Goal: Navigation & Orientation: Find specific page/section

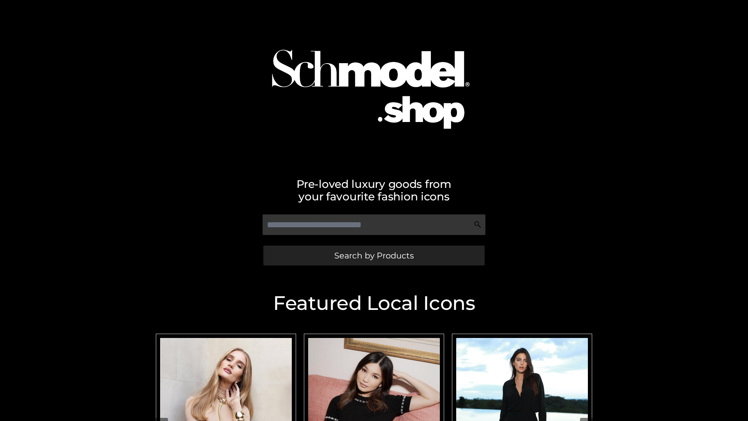
click at [373, 255] on span "Search by Products" at bounding box center [373, 255] width 79 height 8
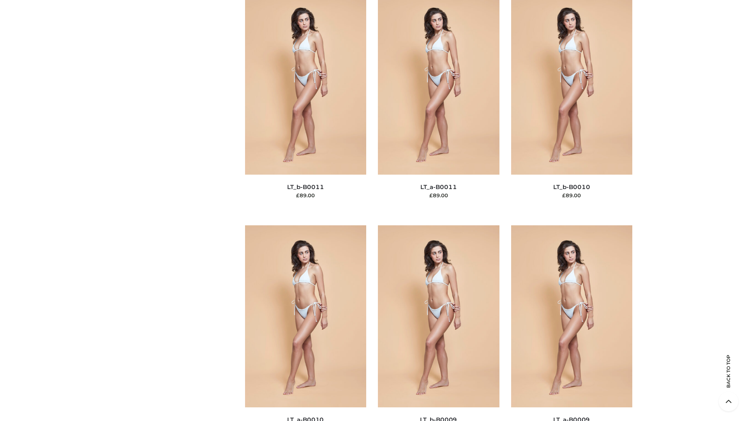
scroll to position [3497, 0]
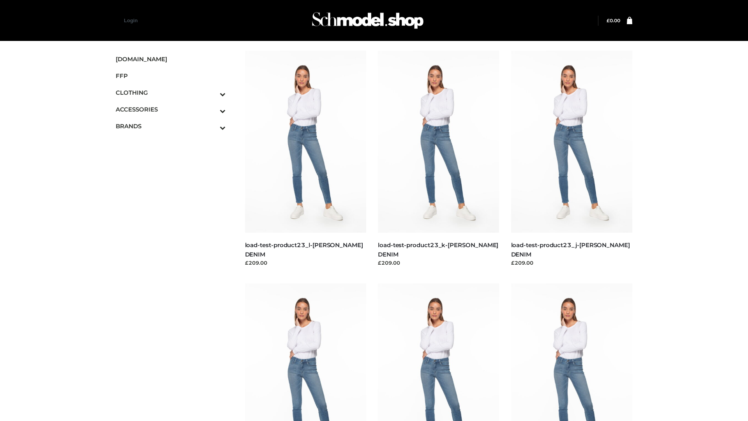
scroll to position [683, 0]
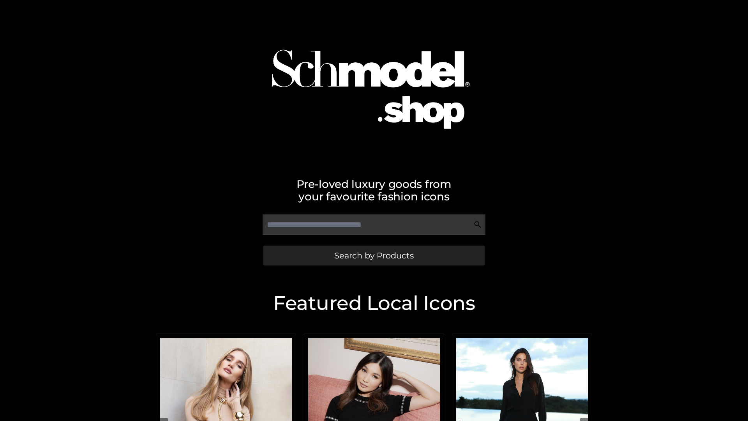
click at [373, 255] on span "Search by Products" at bounding box center [373, 255] width 79 height 8
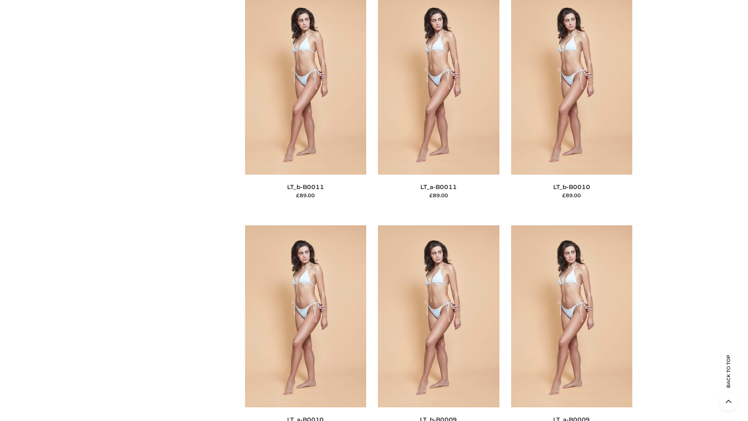
scroll to position [3497, 0]
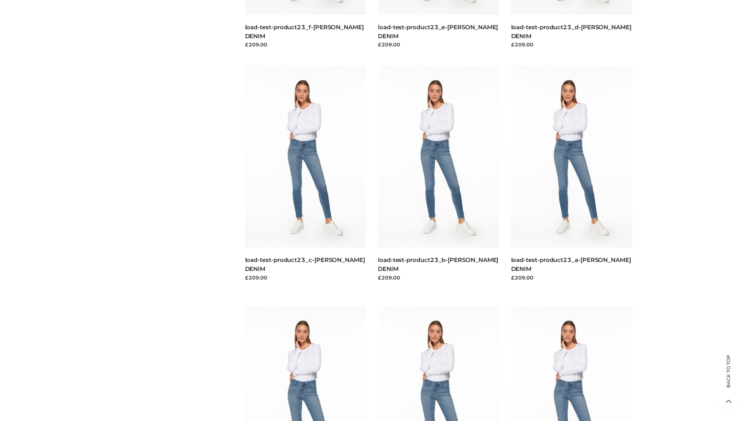
scroll to position [683, 0]
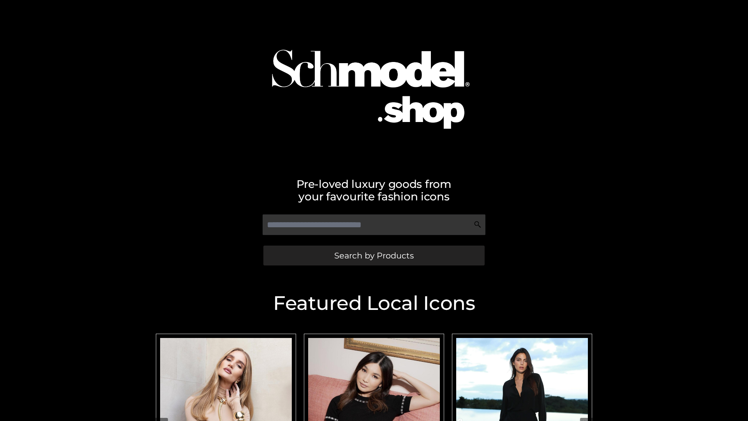
click at [373, 255] on span "Search by Products" at bounding box center [373, 255] width 79 height 8
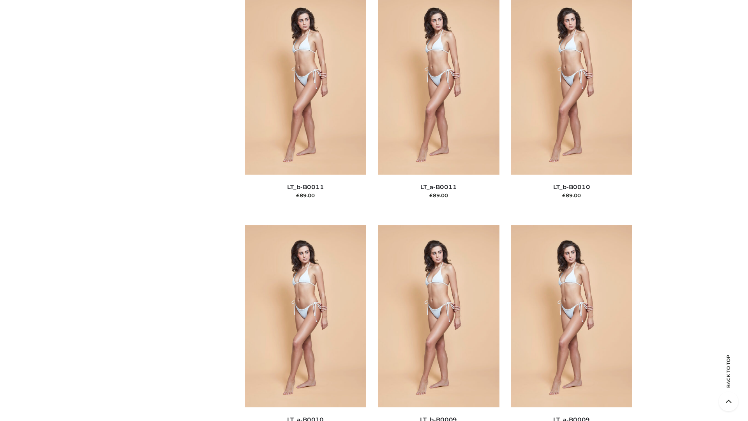
scroll to position [3497, 0]
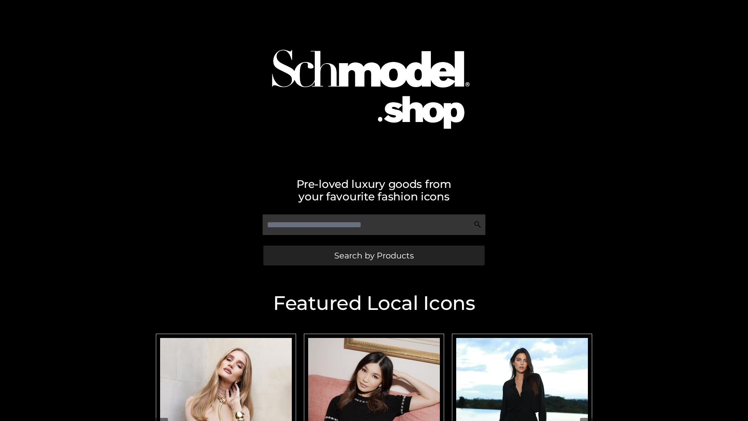
click at [373, 255] on span "Search by Products" at bounding box center [373, 255] width 79 height 8
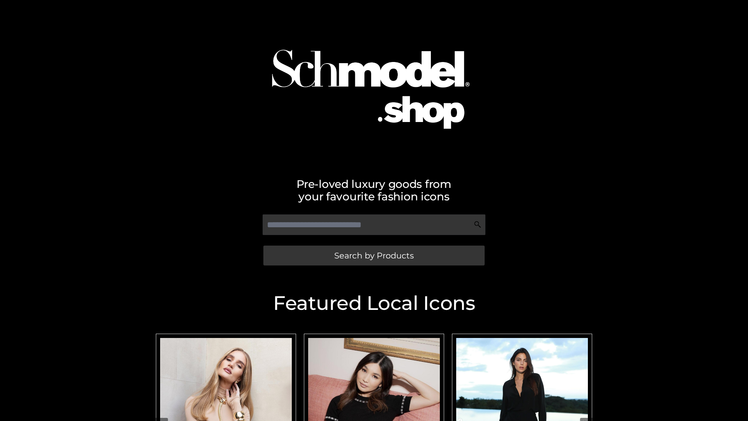
click at [373, 255] on span "Search by Products" at bounding box center [373, 255] width 79 height 8
